Goal: Information Seeking & Learning: Learn about a topic

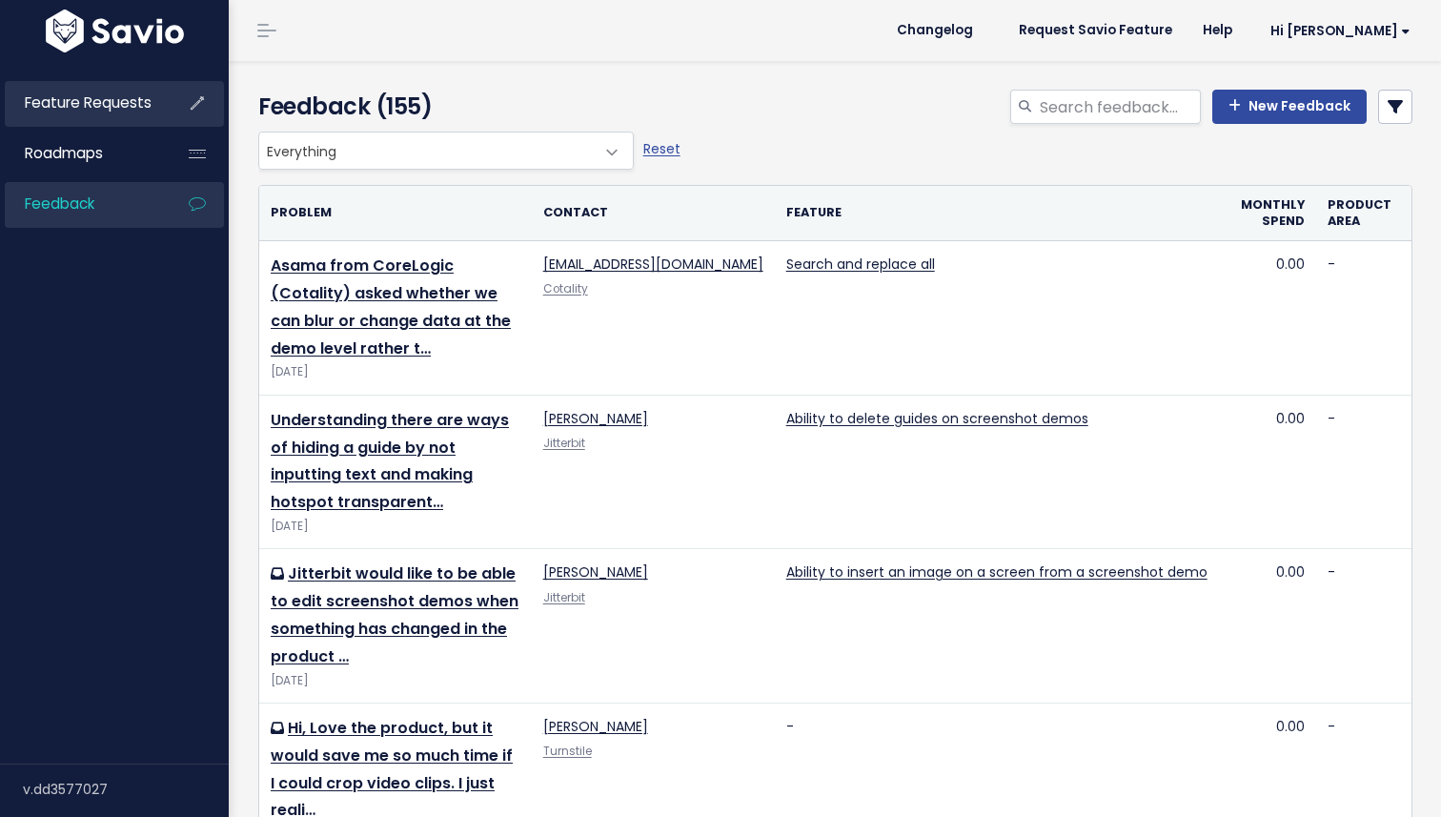
click at [159, 105] on li "Feature Requests" at bounding box center [114, 104] width 219 height 46
click at [144, 102] on span "Feature Requests" at bounding box center [88, 102] width 127 height 20
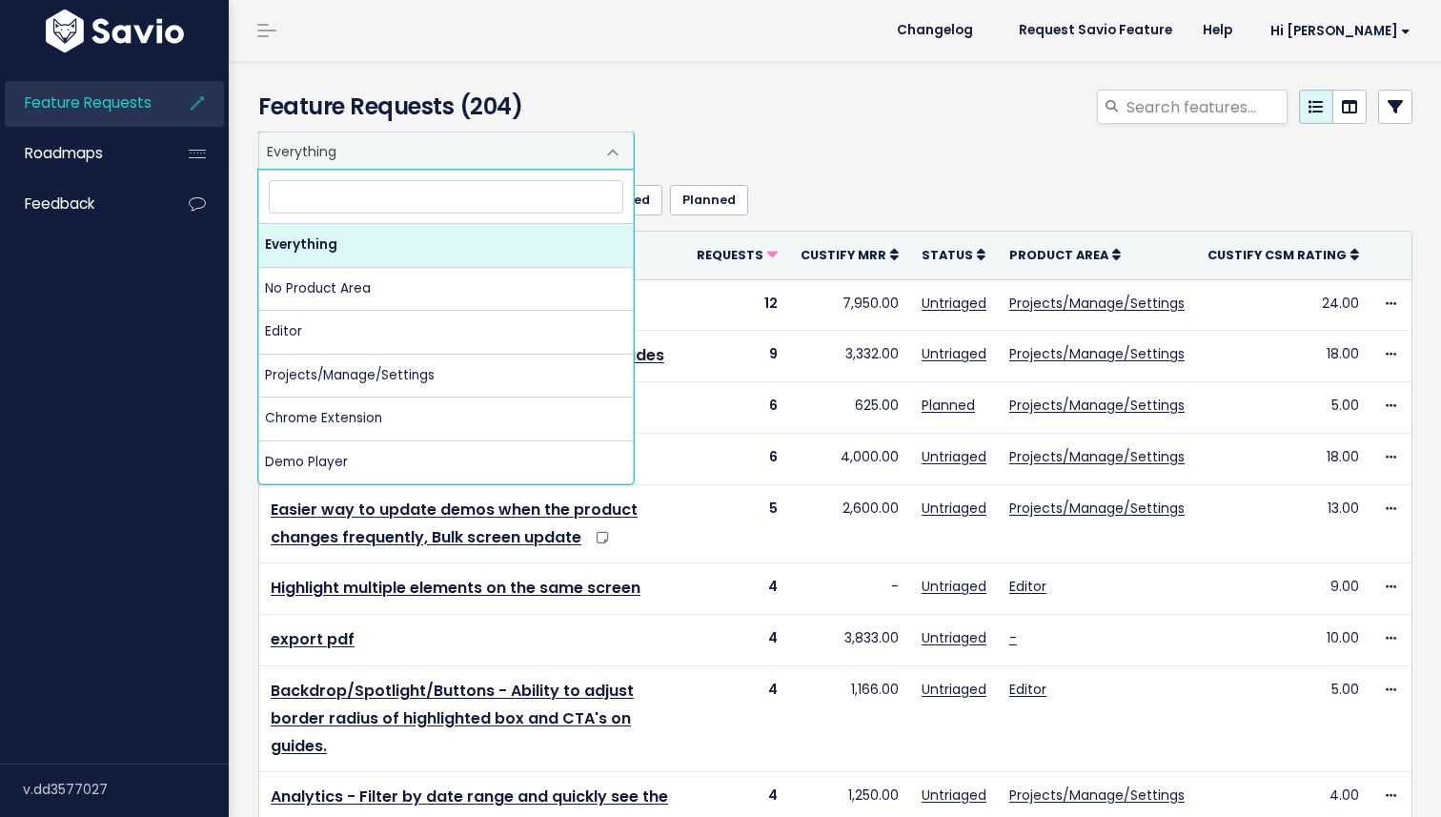
click at [367, 152] on span "Everything" at bounding box center [426, 150] width 335 height 36
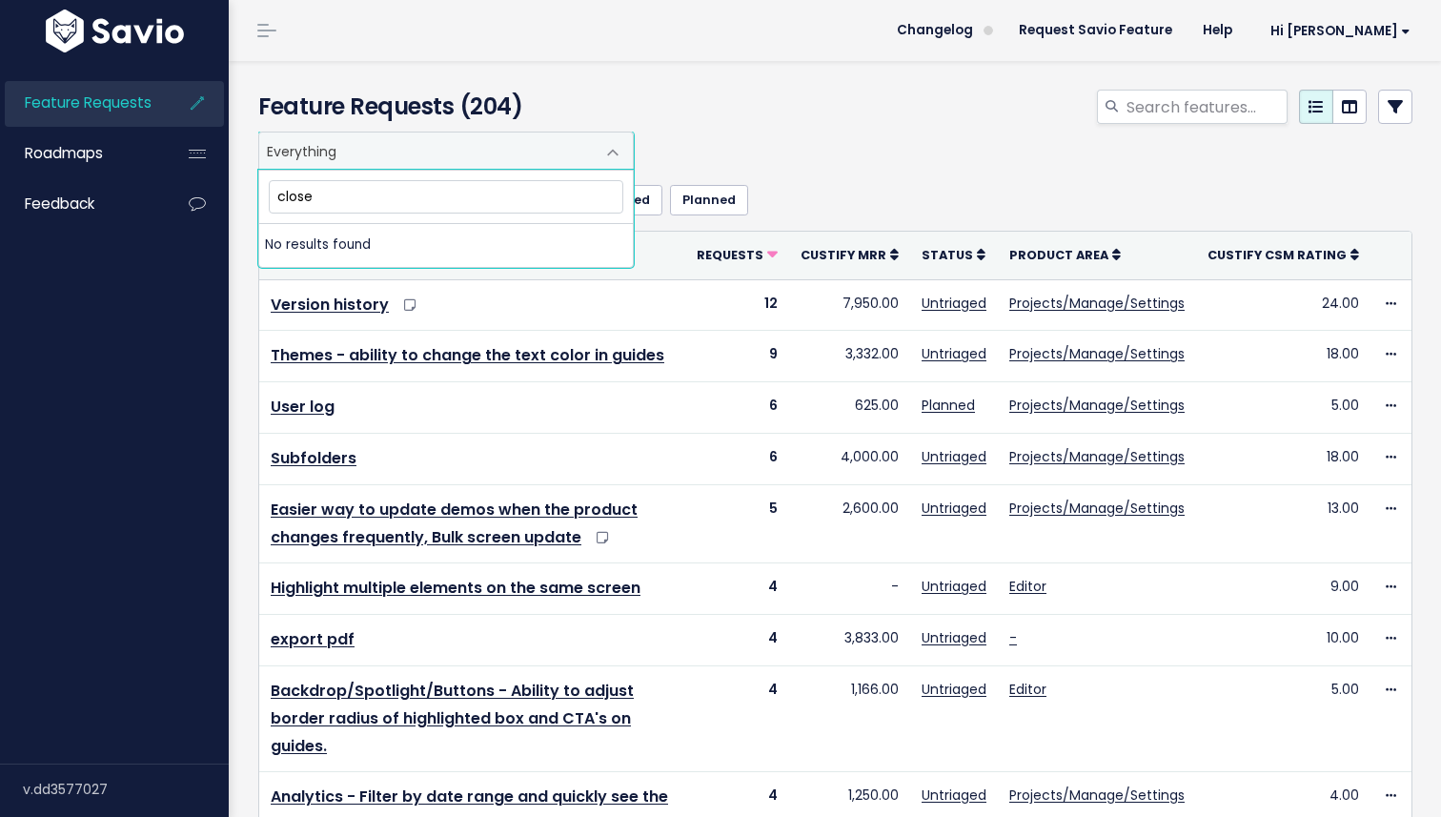
type input "closed"
click at [1201, 102] on input "search" at bounding box center [1206, 107] width 163 height 34
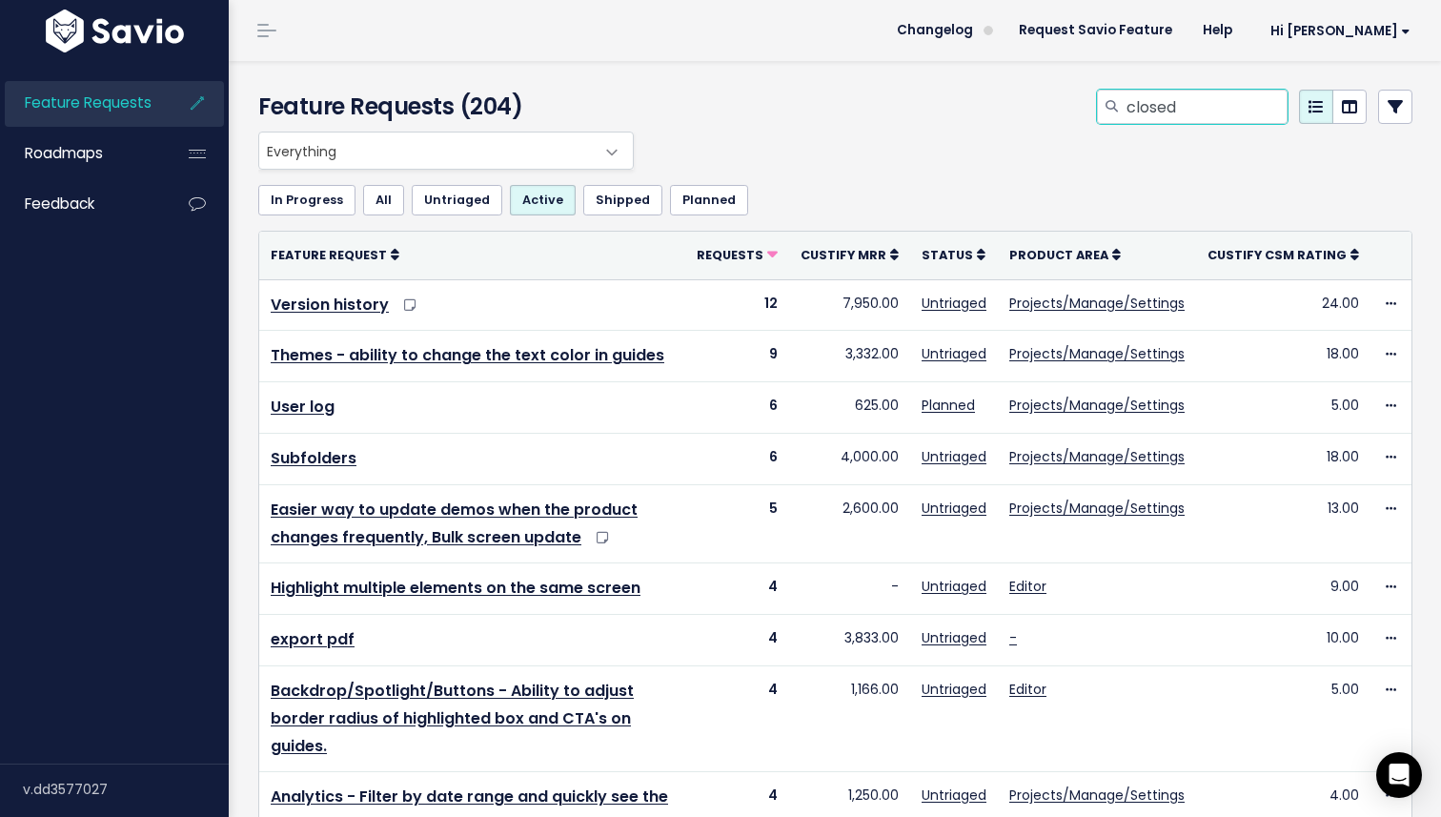
type input "closed"
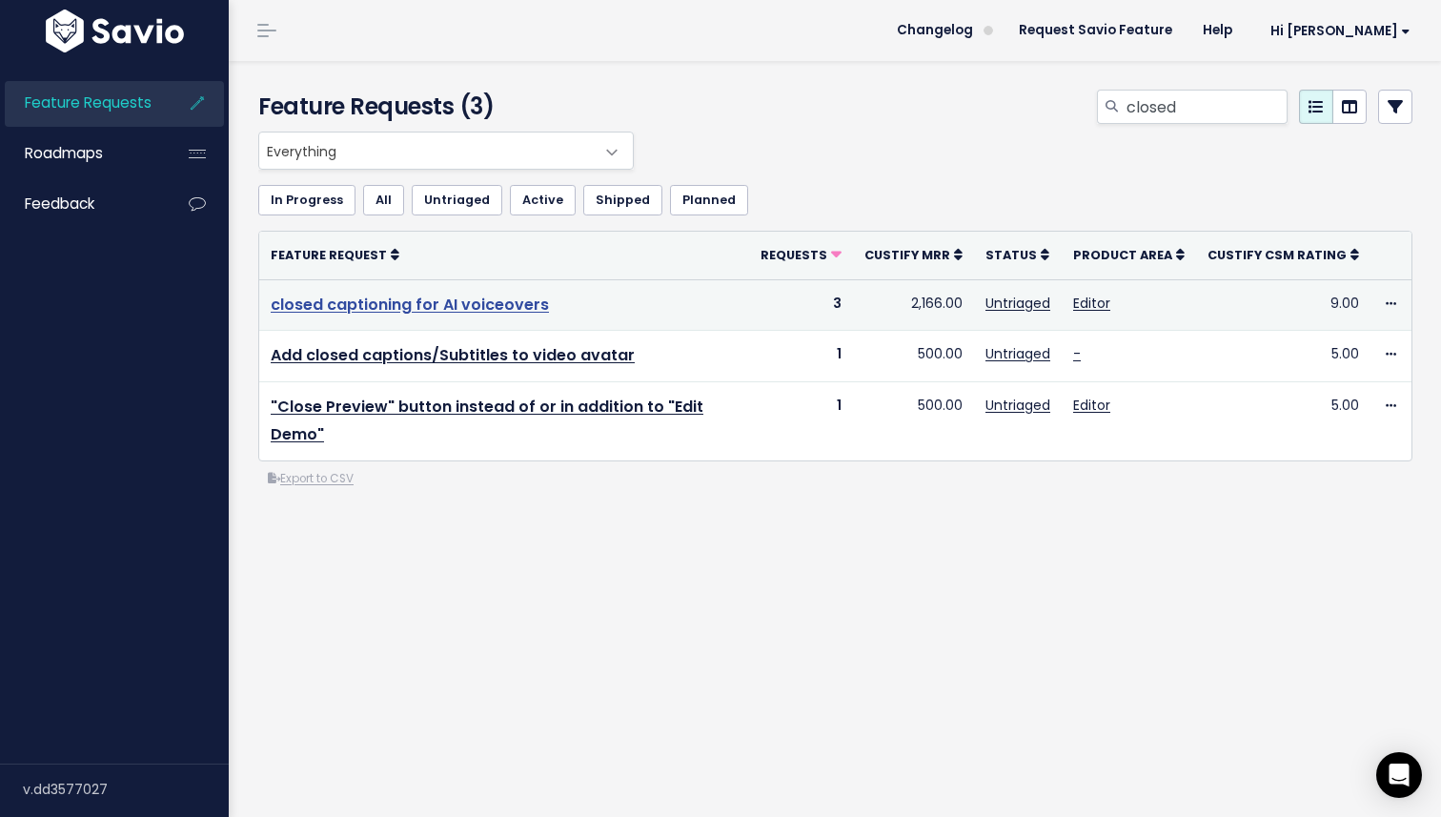
click at [424, 308] on link "closed captioning for AI voiceovers" at bounding box center [410, 305] width 278 height 22
